Goal: Task Accomplishment & Management: Manage account settings

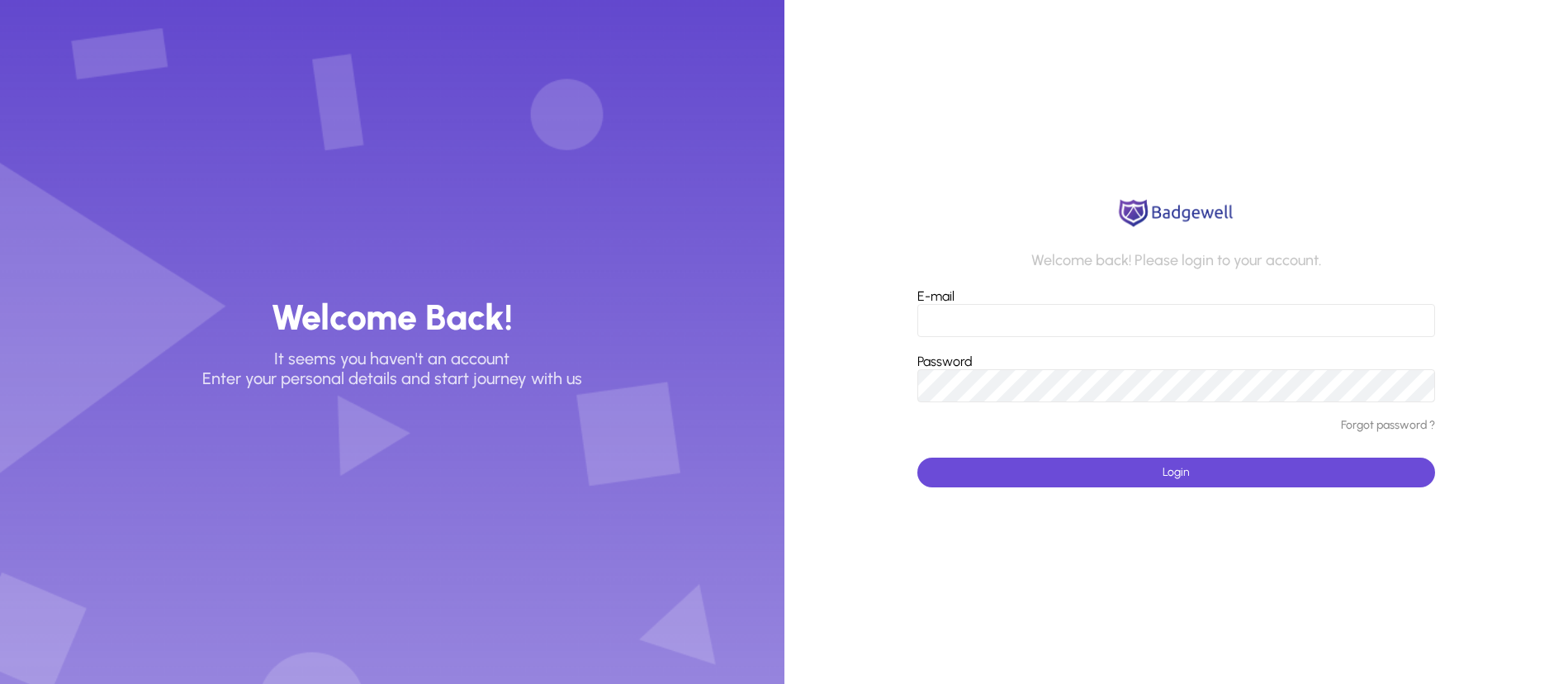
type input "**********"
click at [1075, 474] on span "submit" at bounding box center [1175, 473] width 518 height 39
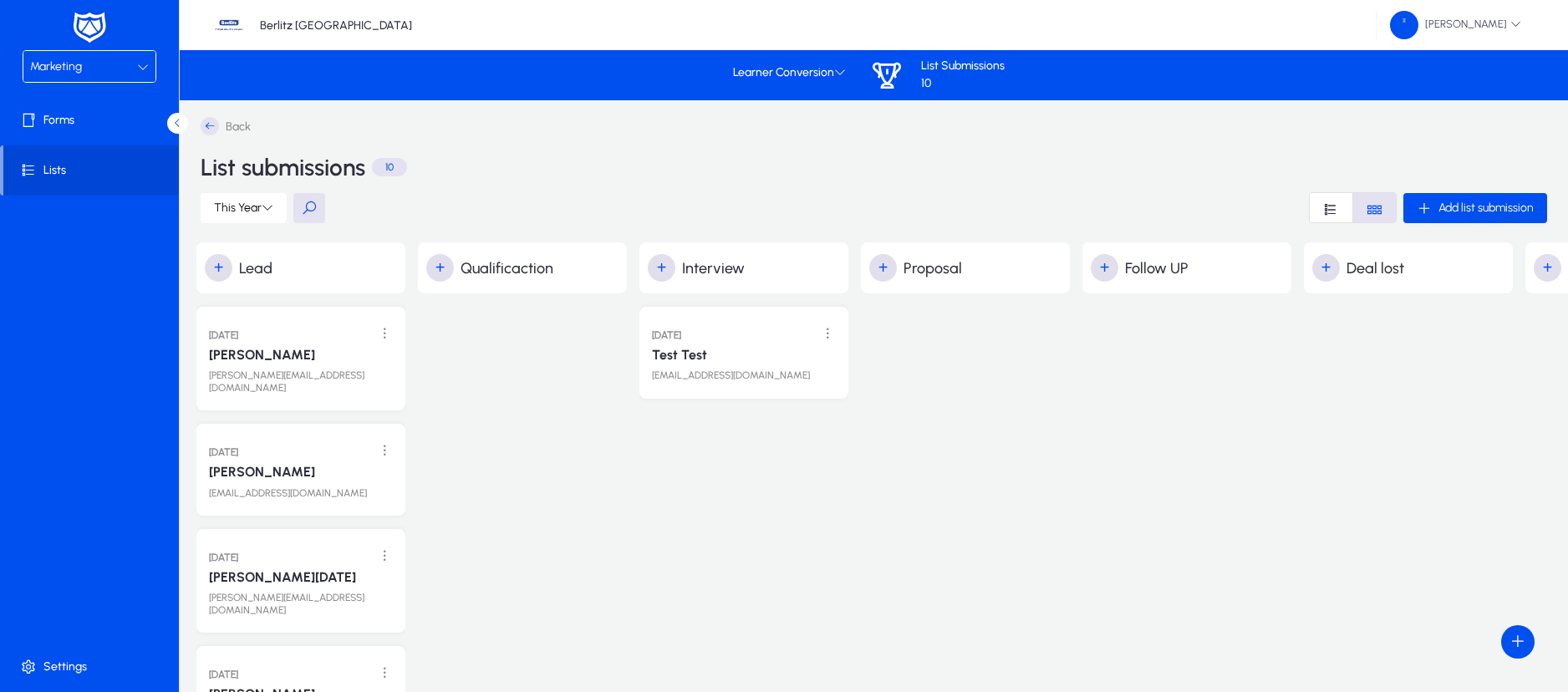
click at [120, 67] on div "Marketing" at bounding box center [84, 67] width 106 height 22
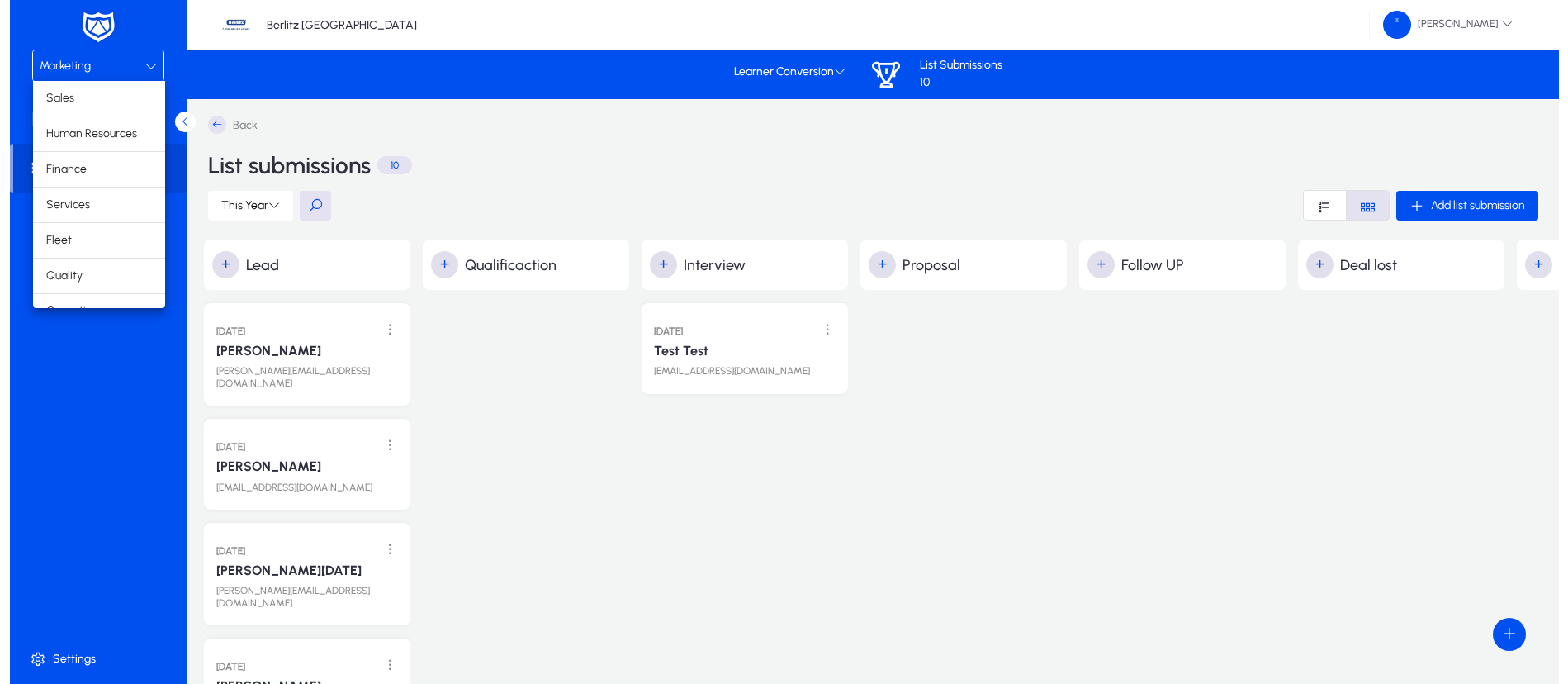
scroll to position [56, 0]
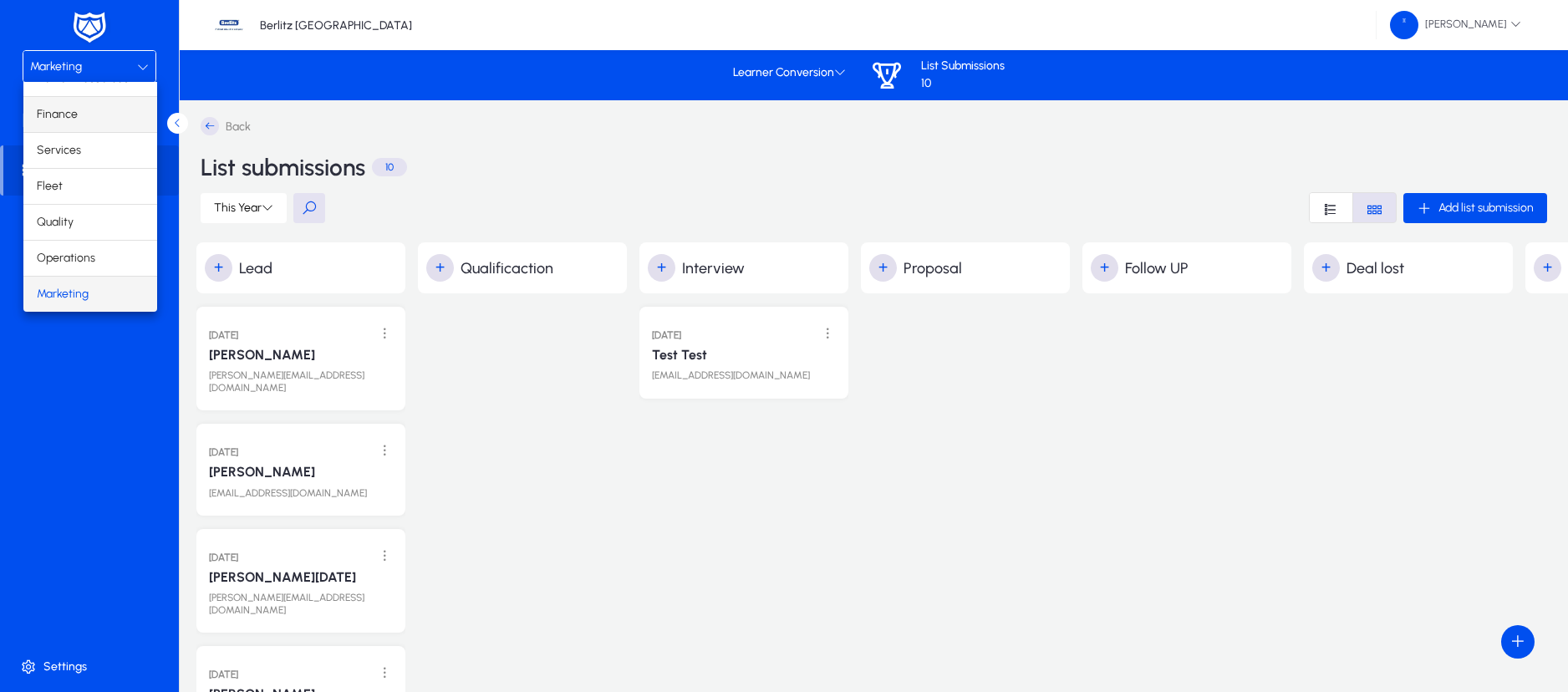
click at [74, 117] on span "Finance" at bounding box center [57, 114] width 41 height 20
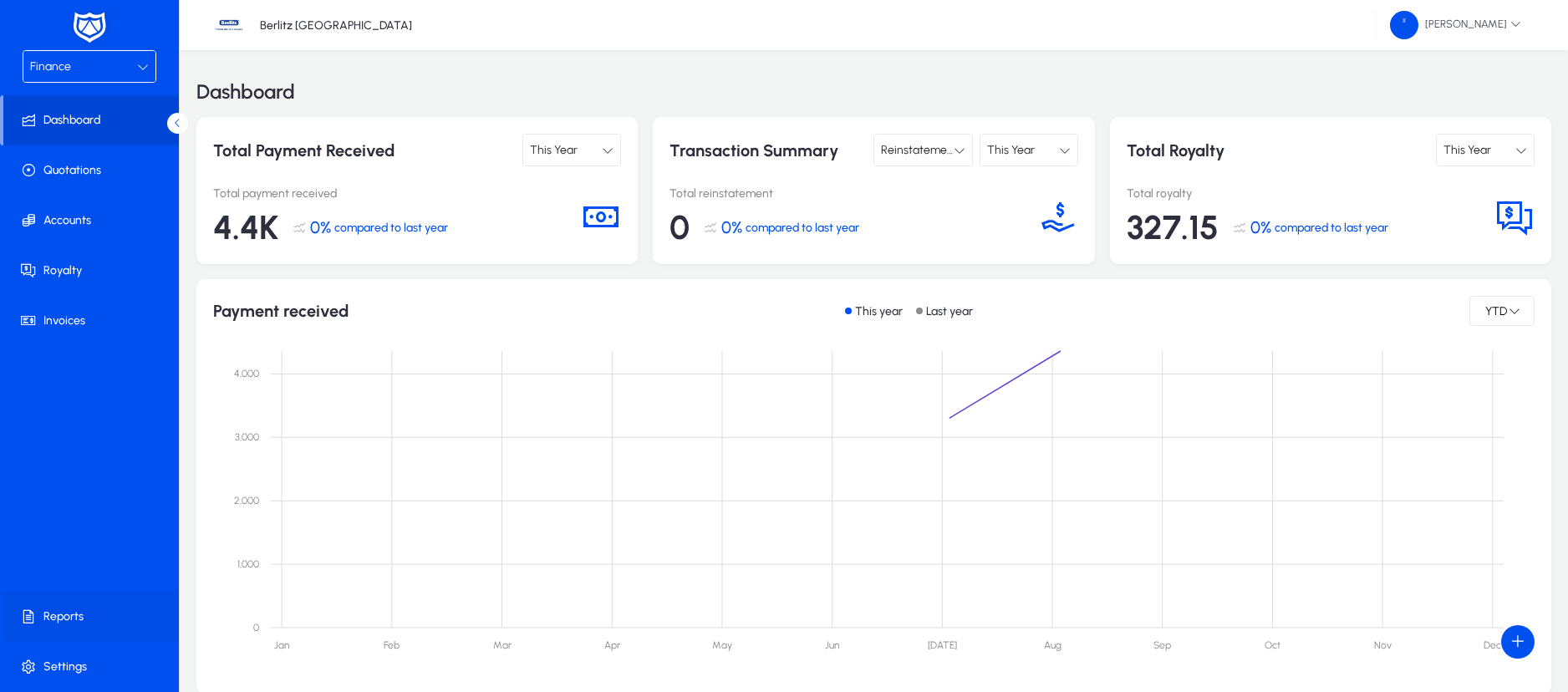
click at [68, 605] on span at bounding box center [93, 616] width 179 height 40
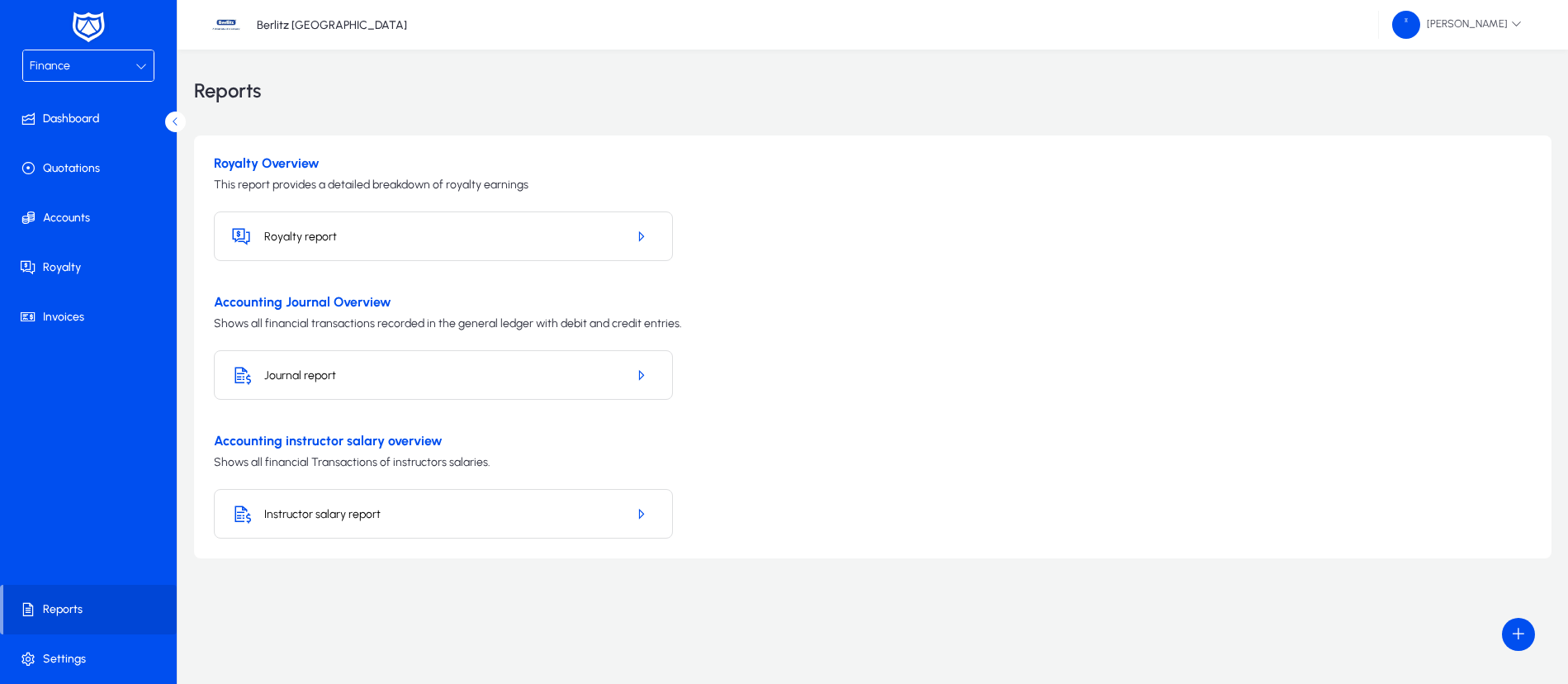
click at [494, 237] on h5 "Royalty report" at bounding box center [438, 236] width 349 height 14
click at [233, 234] on icon at bounding box center [241, 236] width 20 height 20
click at [636, 238] on icon "button" at bounding box center [641, 236] width 15 height 15
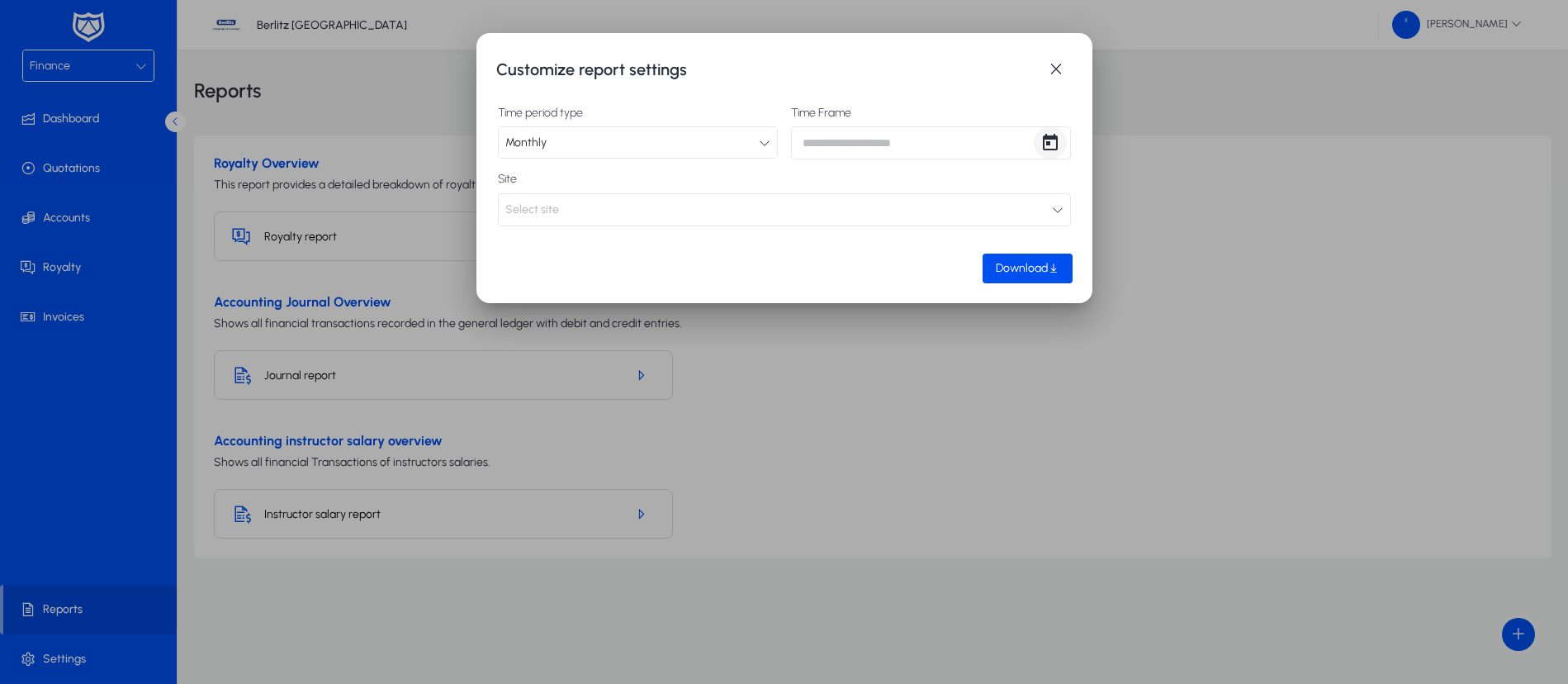
click at [1053, 146] on span "Open calendar" at bounding box center [1049, 142] width 33 height 33
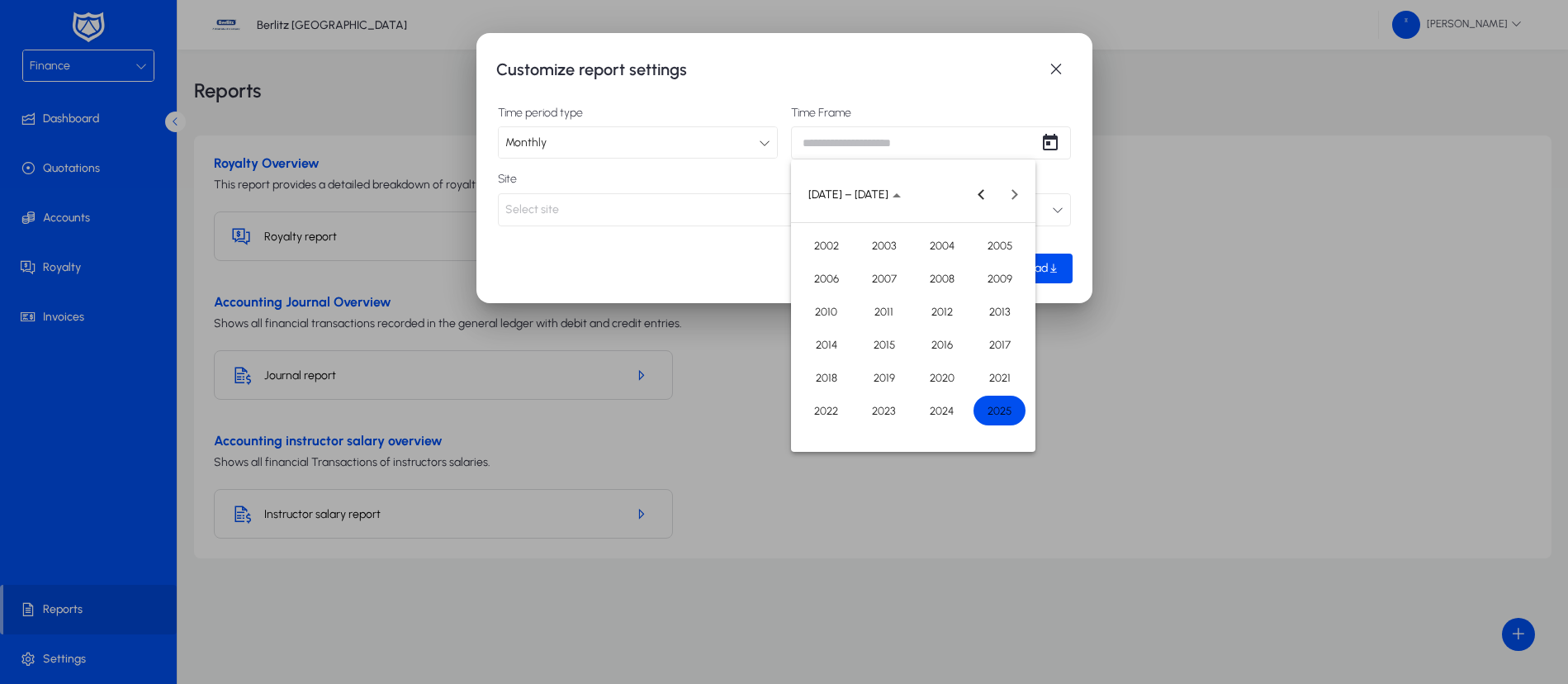
click at [996, 408] on span "2025" at bounding box center [999, 411] width 52 height 30
click at [1004, 317] on span "AUG" at bounding box center [999, 311] width 52 height 30
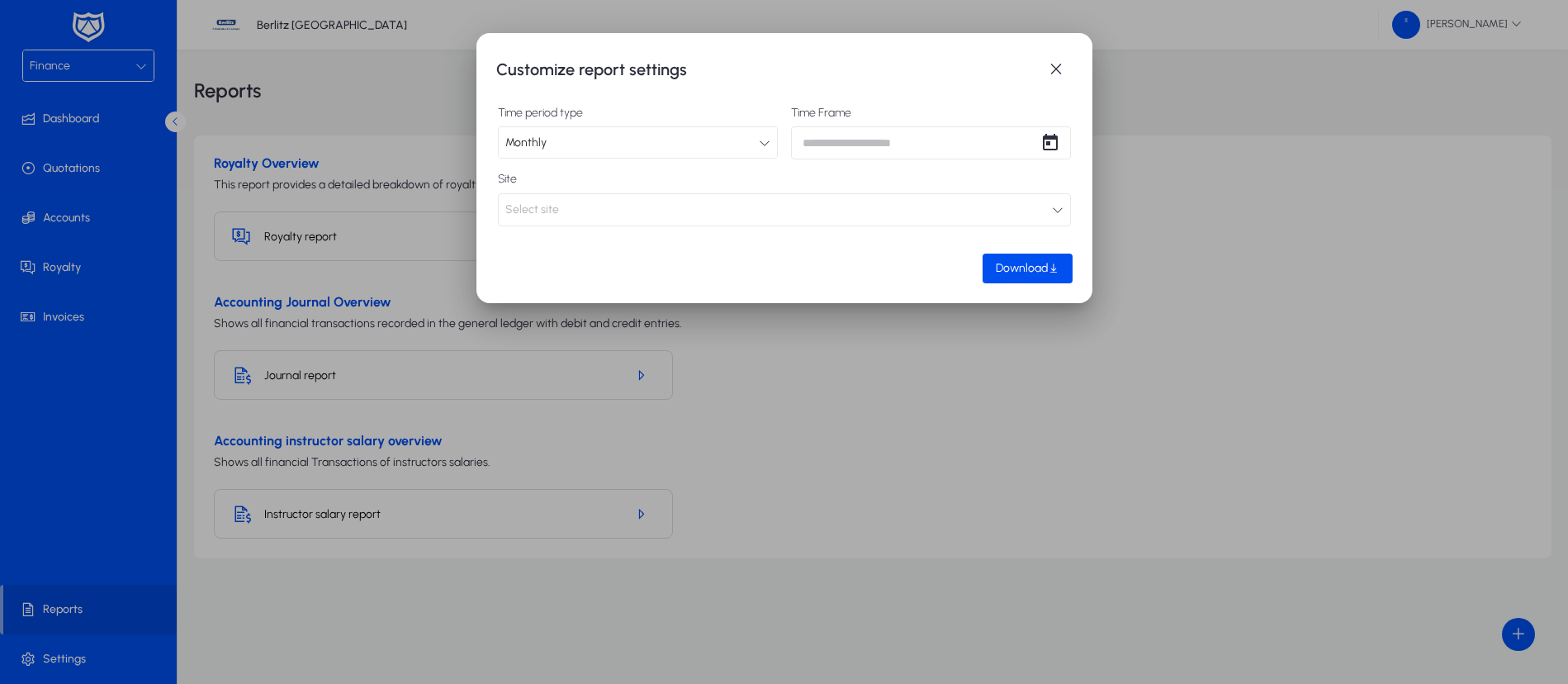
type input "**********"
click at [1040, 262] on span "Download" at bounding box center [1021, 268] width 52 height 14
click at [1059, 68] on span "button" at bounding box center [1055, 69] width 33 height 33
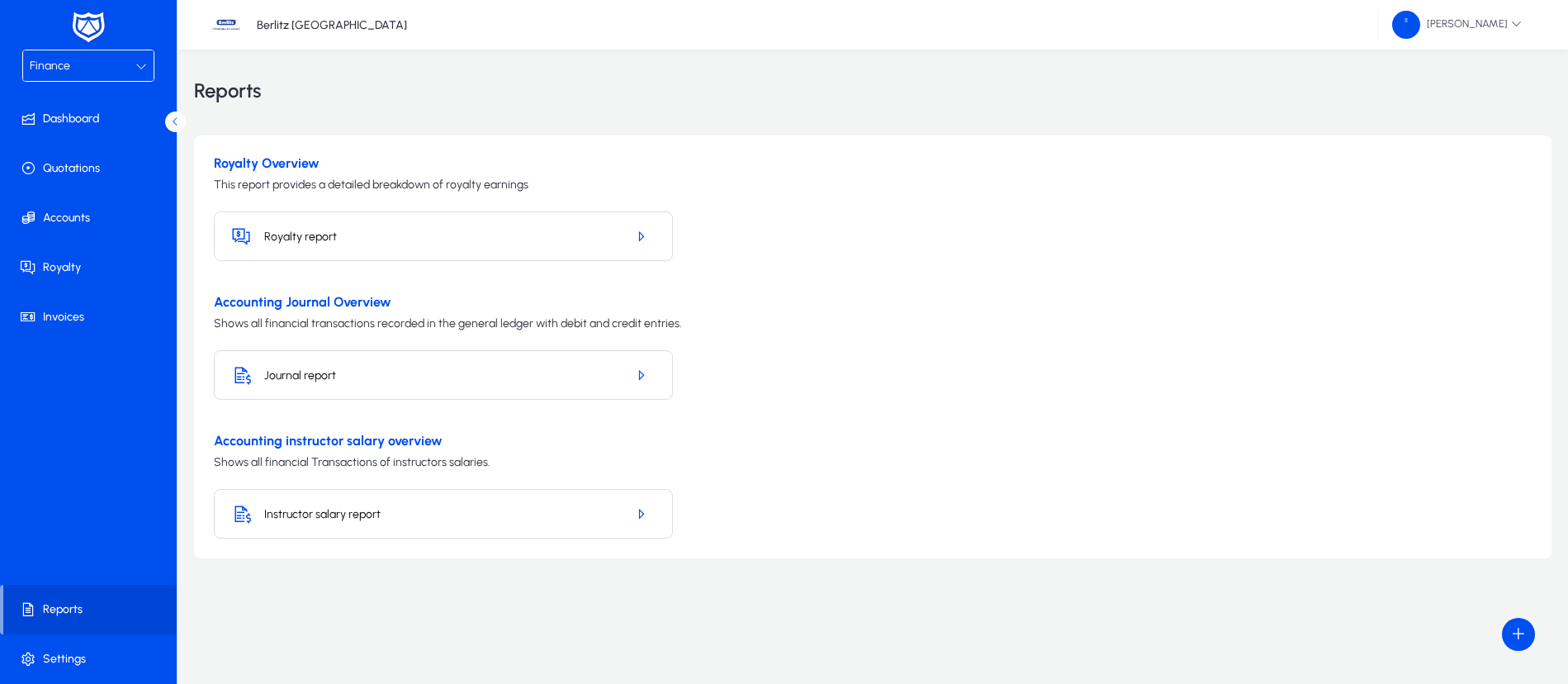
click at [140, 68] on icon at bounding box center [141, 66] width 11 height 11
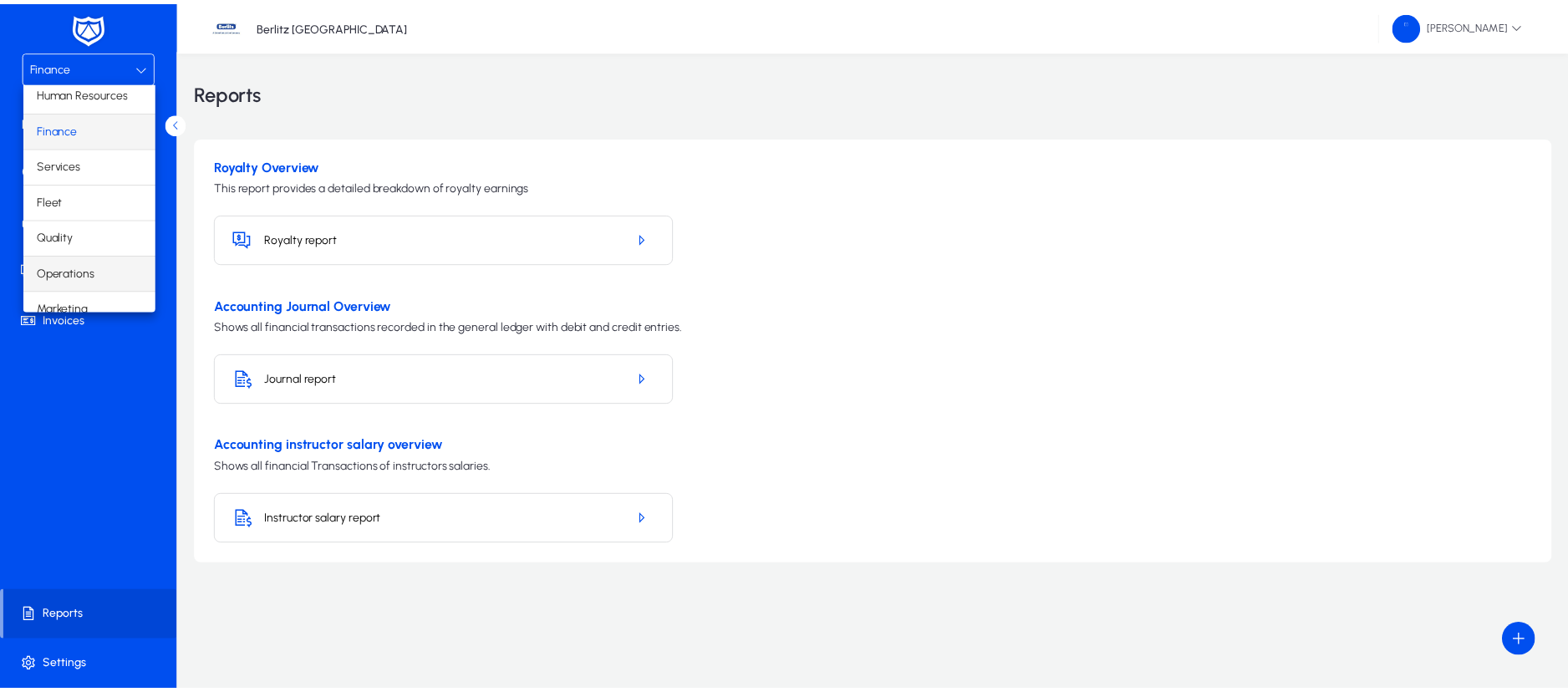
scroll to position [57, 0]
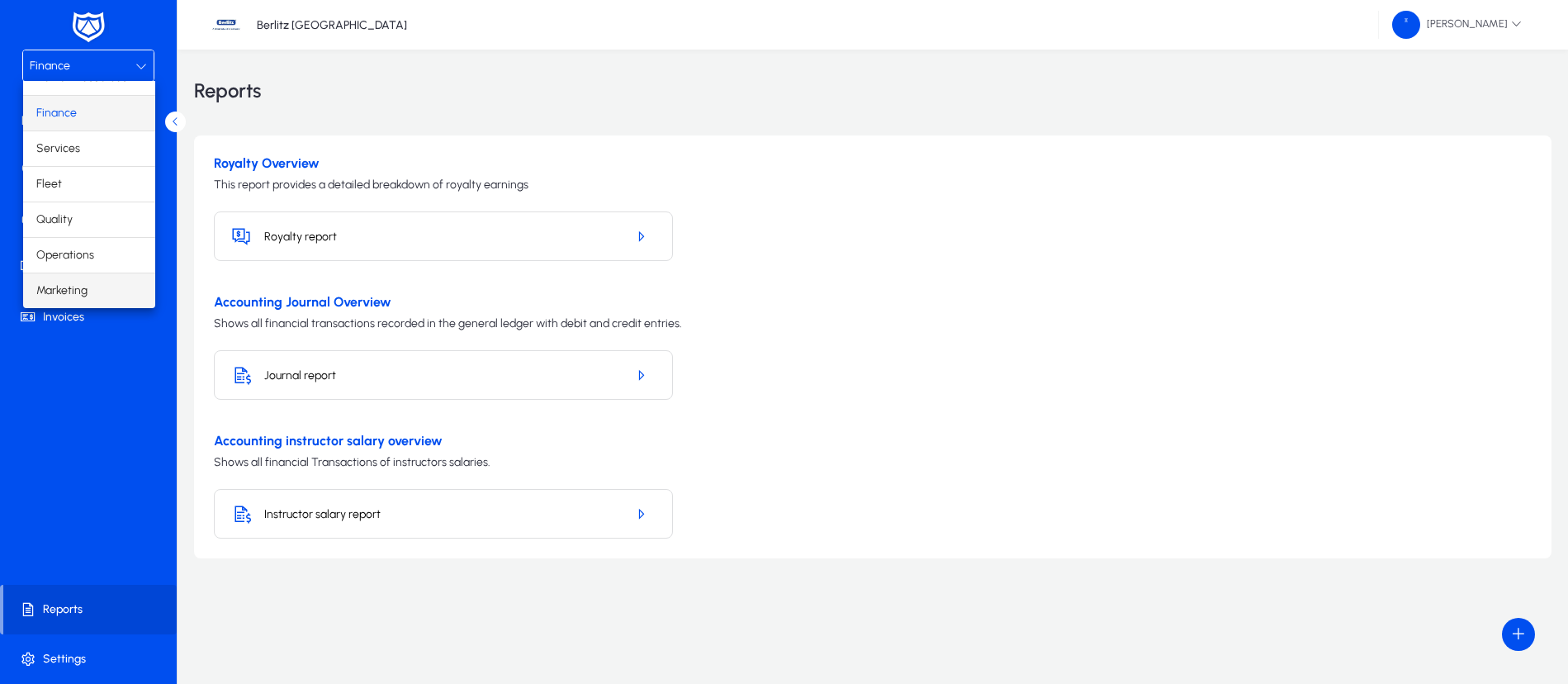
click at [80, 294] on span "Marketing" at bounding box center [62, 290] width 51 height 20
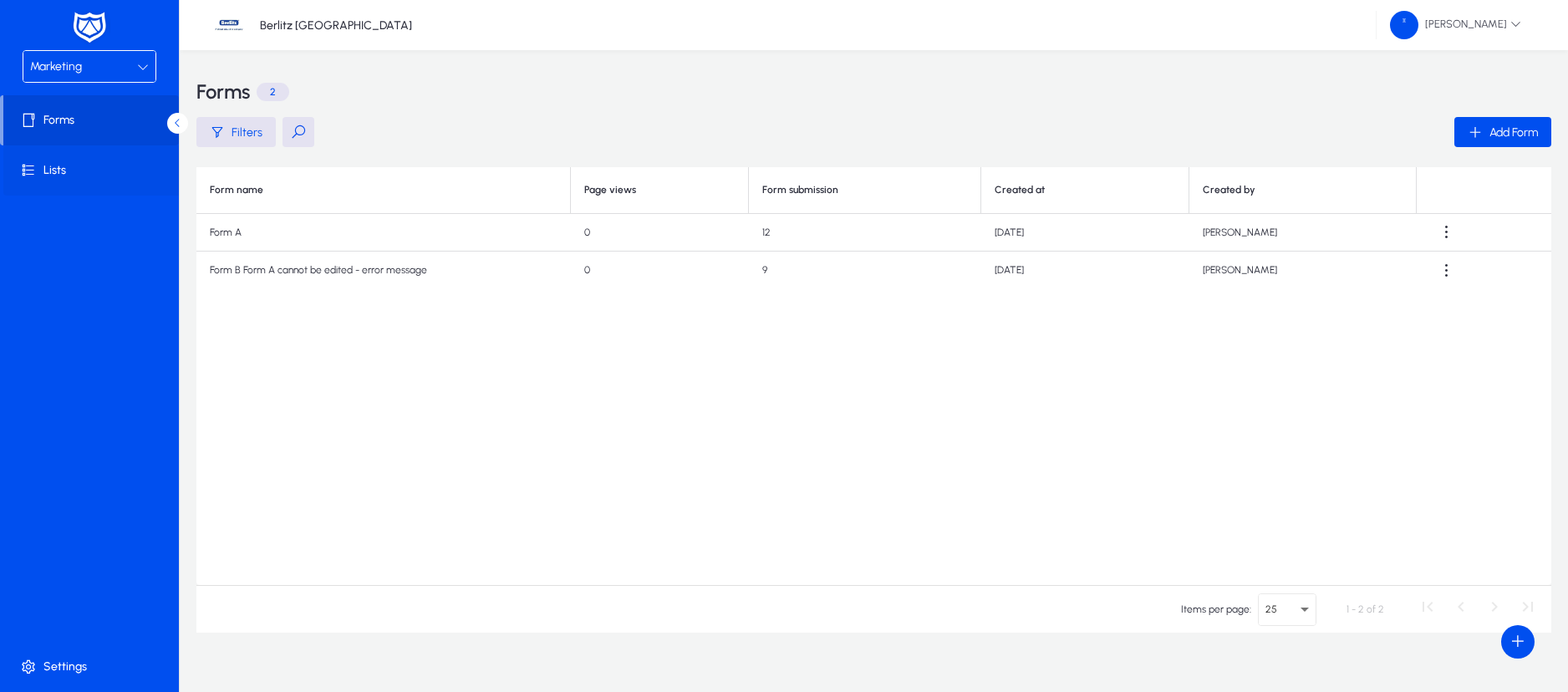
click at [54, 169] on span "Lists" at bounding box center [93, 170] width 179 height 17
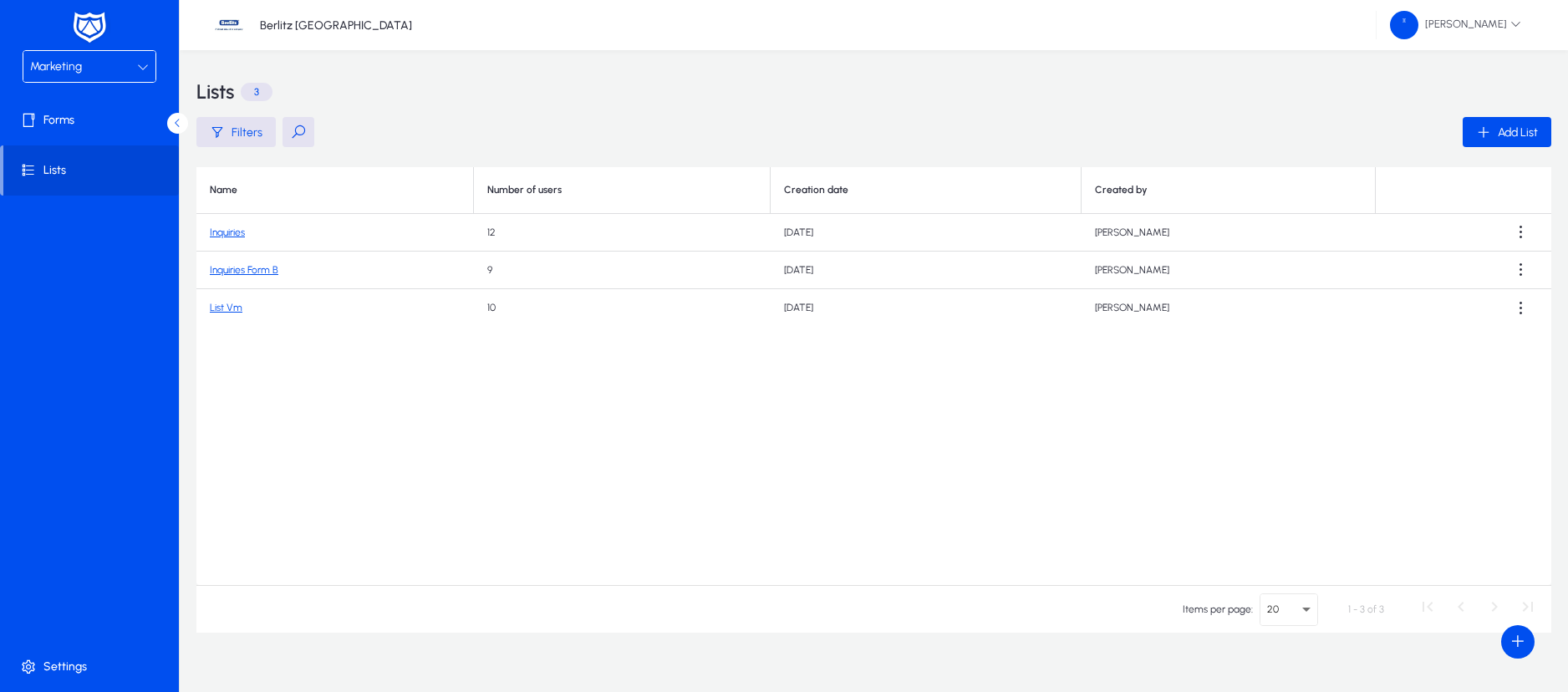
click at [231, 229] on link "Inquiries" at bounding box center [227, 232] width 35 height 11
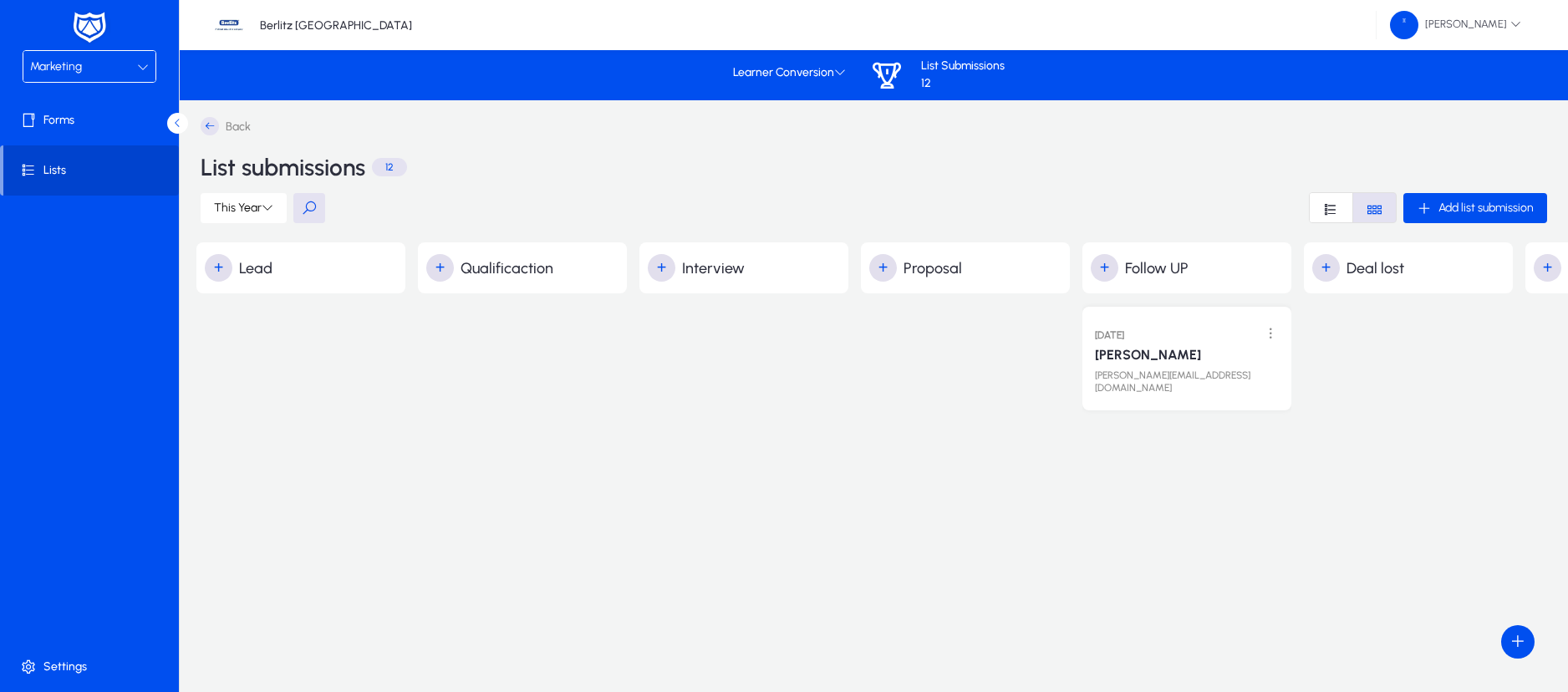
click at [70, 164] on span "Lists" at bounding box center [91, 170] width 176 height 17
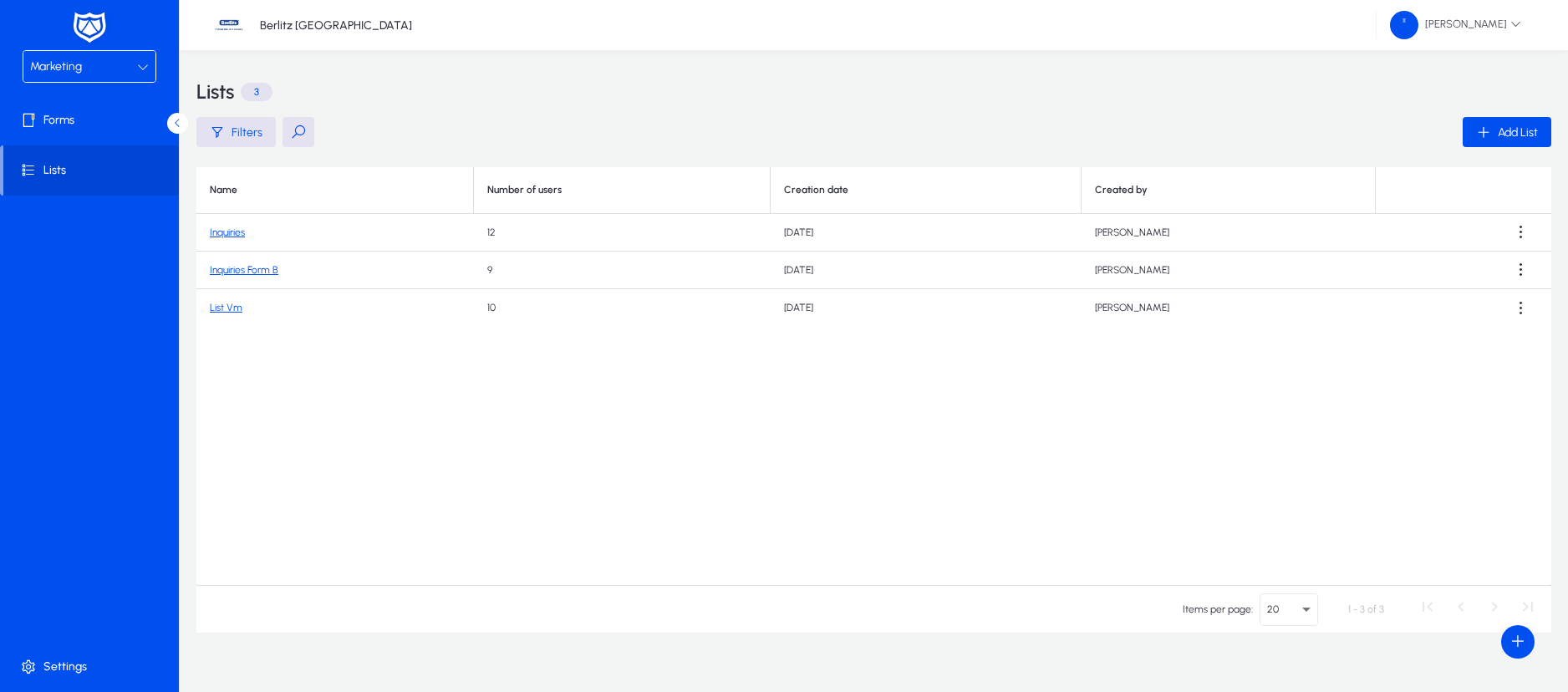
click at [242, 268] on link "Inquiries Form B" at bounding box center [244, 270] width 68 height 11
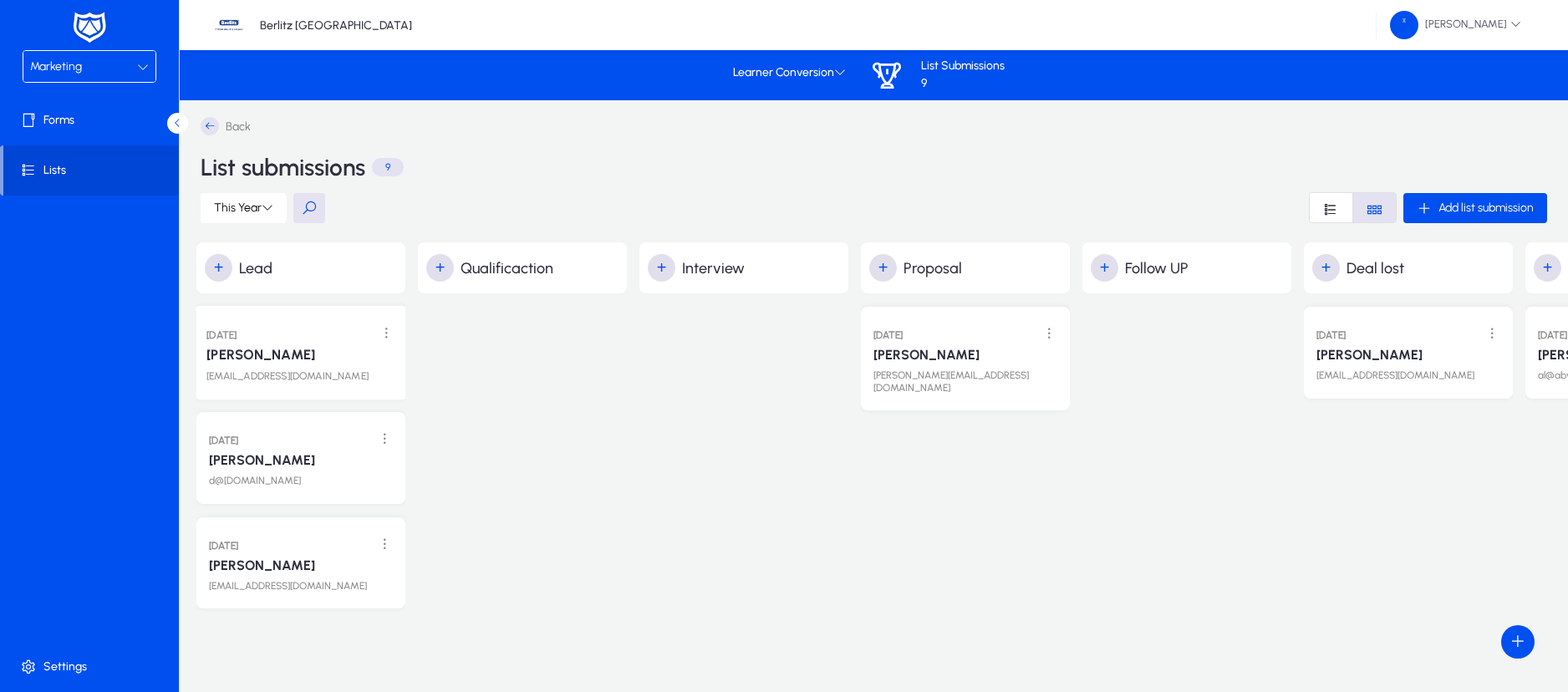
click at [245, 357] on p "[PERSON_NAME]" at bounding box center [261, 356] width 108 height 17
